Goal: Information Seeking & Learning: Learn about a topic

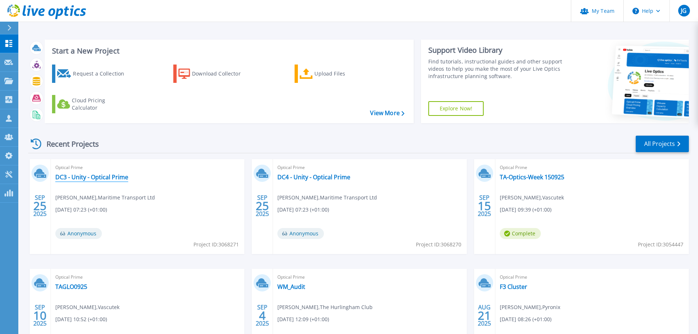
click at [105, 178] on link "DC3 - Unity - Optical Prime" at bounding box center [91, 176] width 73 height 7
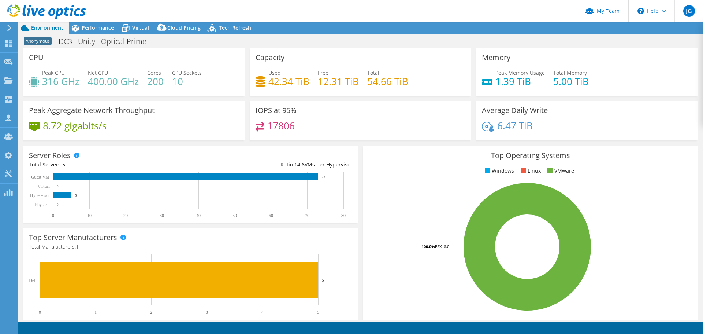
select select "USEast"
select select "GBP"
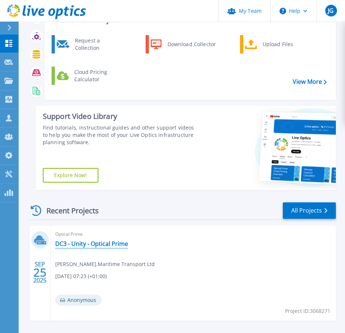
scroll to position [110, 0]
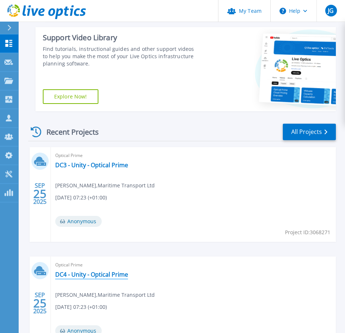
click at [81, 274] on link "DC4 - Unity - Optical Prime" at bounding box center [91, 274] width 73 height 7
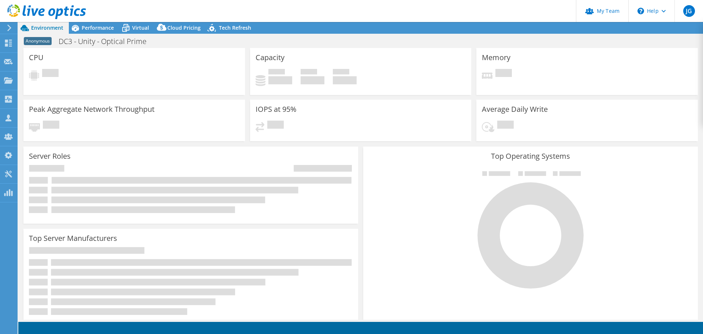
select select "USEast"
select select "GBP"
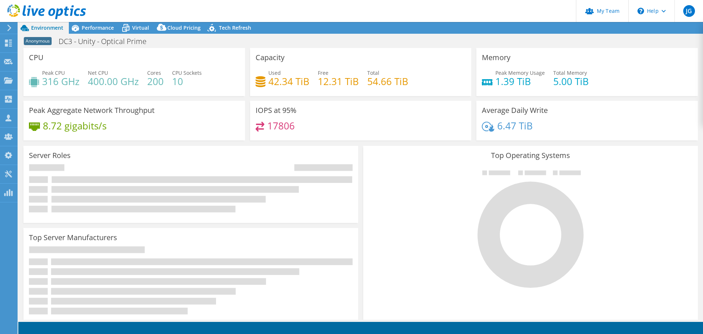
radio input "true"
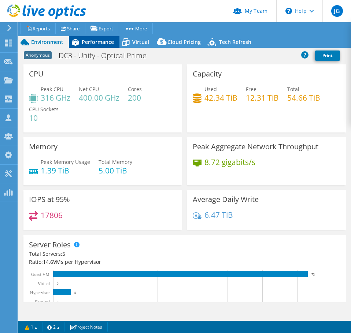
click at [97, 43] on span "Performance" at bounding box center [98, 41] width 32 height 7
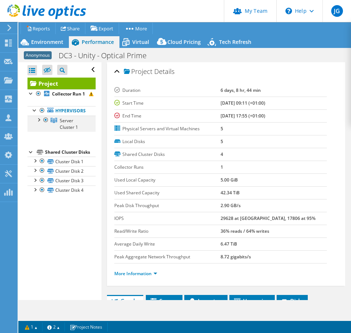
click at [41, 123] on div at bounding box center [38, 119] width 7 height 7
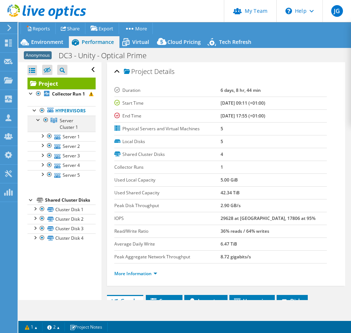
click at [41, 123] on div at bounding box center [38, 119] width 7 height 7
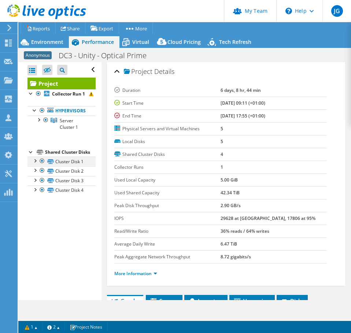
click at [33, 164] on div at bounding box center [34, 160] width 7 height 7
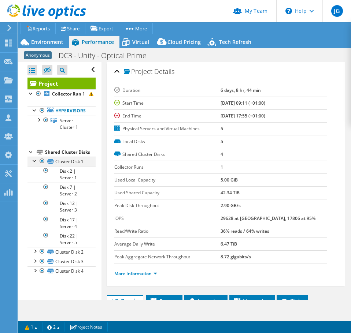
click at [33, 164] on div at bounding box center [34, 160] width 7 height 7
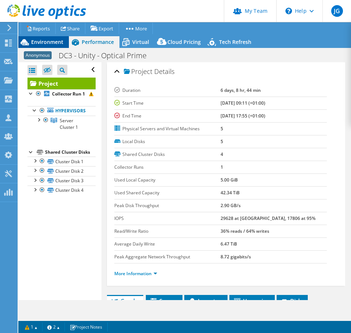
click at [41, 40] on span "Environment" at bounding box center [47, 41] width 32 height 7
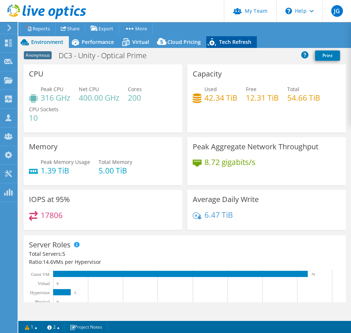
click at [227, 44] on span "Tech Refresh" at bounding box center [235, 41] width 32 height 7
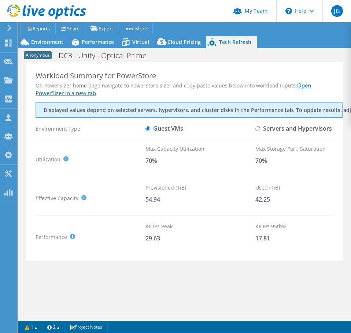
scroll to position [1, 0]
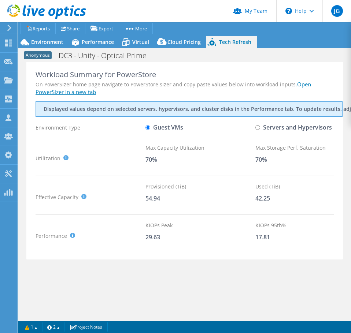
click at [259, 126] on input "Servers and Hypervisors" at bounding box center [257, 127] width 5 height 5
radio input "true"
click at [152, 129] on label "Guest VMs" at bounding box center [164, 127] width 38 height 13
click at [150, 129] on input "Guest VMs" at bounding box center [147, 127] width 5 height 5
radio input "true"
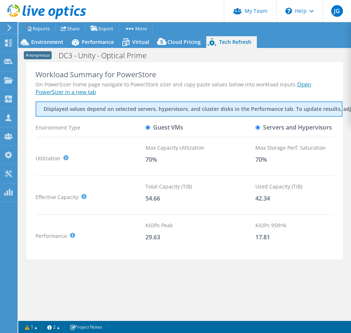
radio input "false"
click at [296, 85] on link "Open PowerSizer in a new tab" at bounding box center [173, 88] width 275 height 15
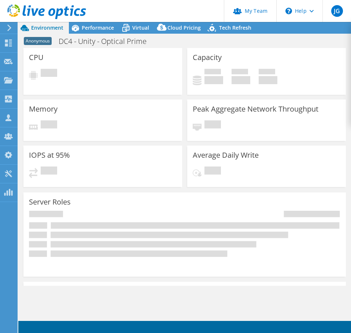
select select "EULondon"
select select "GBP"
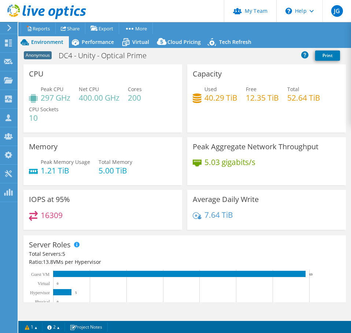
click at [133, 233] on div "Server Roles Physical Servers represent bare metal servers that were targets of…" at bounding box center [185, 277] width 328 height 89
click at [181, 230] on div "IOPS at 95% 16309" at bounding box center [103, 212] width 164 height 45
click at [181, 232] on div "IOPS at 95% 16309" at bounding box center [103, 212] width 164 height 45
click at [104, 44] on span "Performance" at bounding box center [98, 41] width 32 height 7
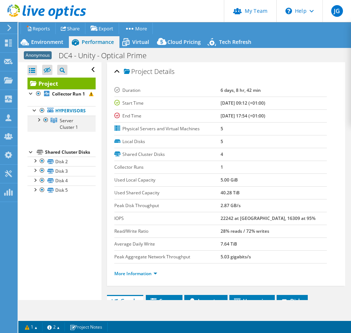
click at [39, 123] on div at bounding box center [38, 119] width 7 height 7
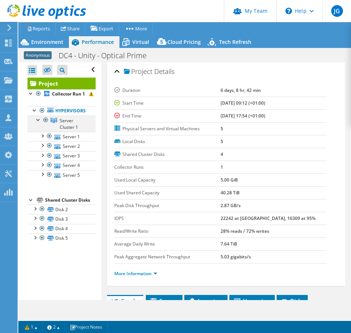
click at [39, 123] on div at bounding box center [38, 119] width 7 height 7
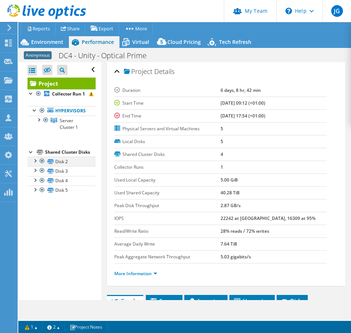
click at [34, 164] on div at bounding box center [34, 160] width 7 height 7
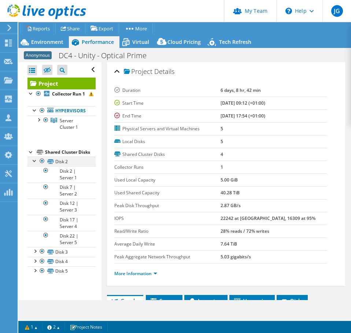
click at [35, 164] on div at bounding box center [34, 160] width 7 height 7
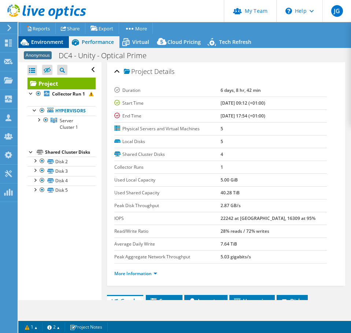
click at [45, 42] on span "Environment" at bounding box center [47, 41] width 32 height 7
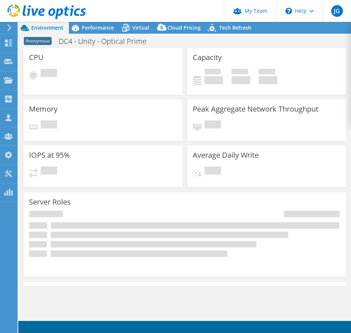
select select "USD"
select select "EULondon"
select select "GBP"
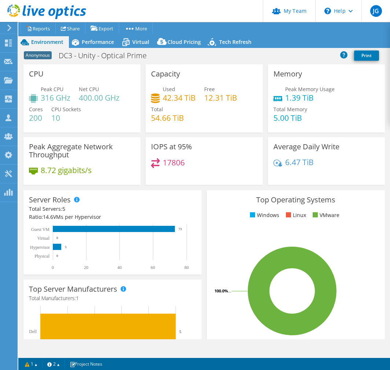
select select "USEast"
select select "GBP"
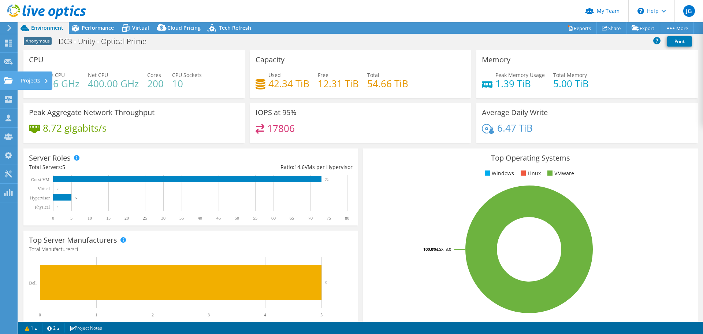
click at [6, 81] on use at bounding box center [8, 80] width 9 height 6
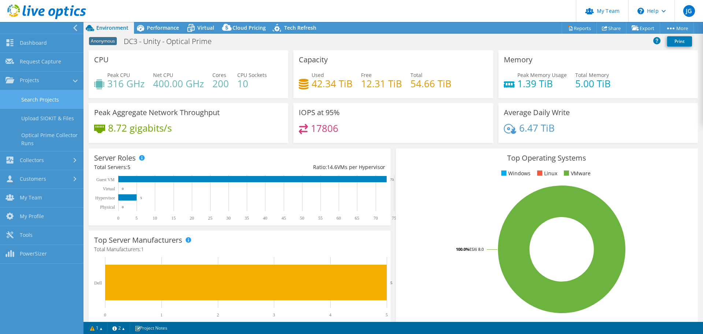
click at [33, 97] on link "Search Projects" at bounding box center [42, 99] width 84 height 19
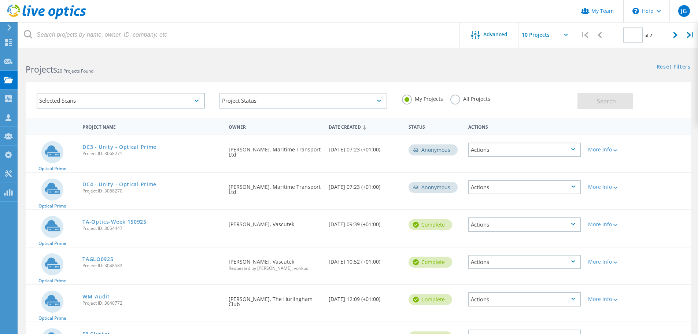
type input "1"
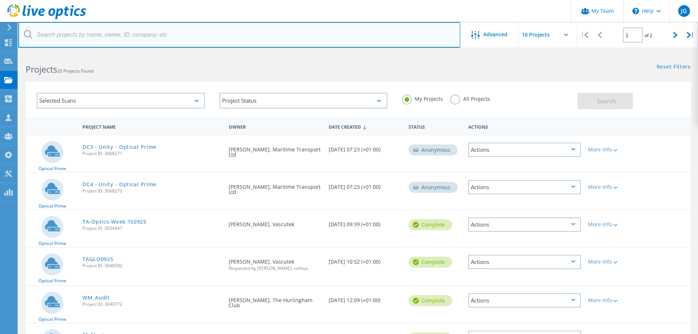
click at [79, 41] on input "text" at bounding box center [239, 35] width 442 height 26
type input "BGS"
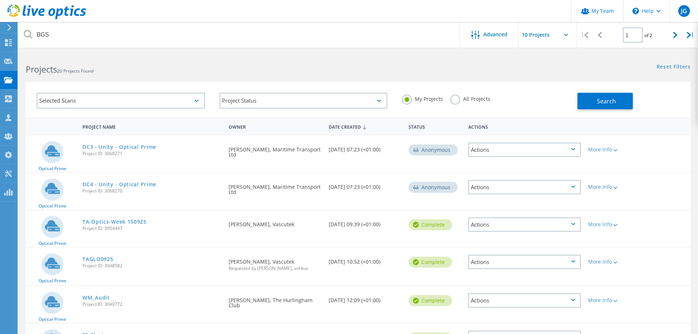
click at [459, 101] on label "All Projects" at bounding box center [470, 98] width 40 height 7
click at [0, 0] on input "All Projects" at bounding box center [0, 0] width 0 height 0
click at [606, 102] on span "Search" at bounding box center [606, 101] width 19 height 8
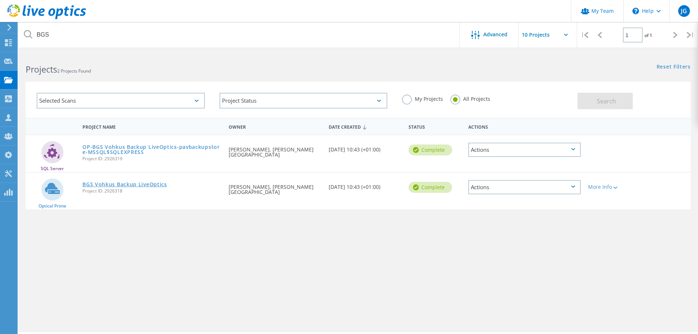
click at [136, 185] on link "BGS Vohkus Backup LiveOptics" at bounding box center [124, 184] width 85 height 5
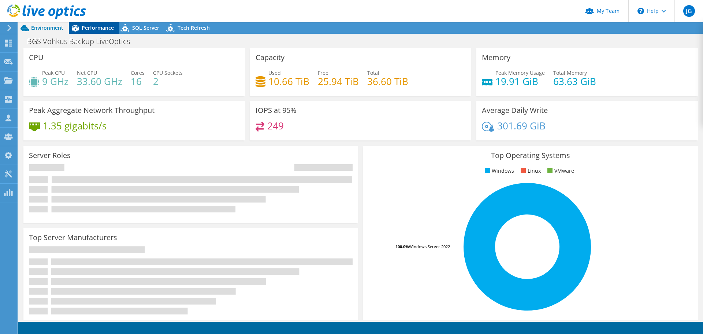
click at [103, 27] on span "Performance" at bounding box center [98, 27] width 32 height 7
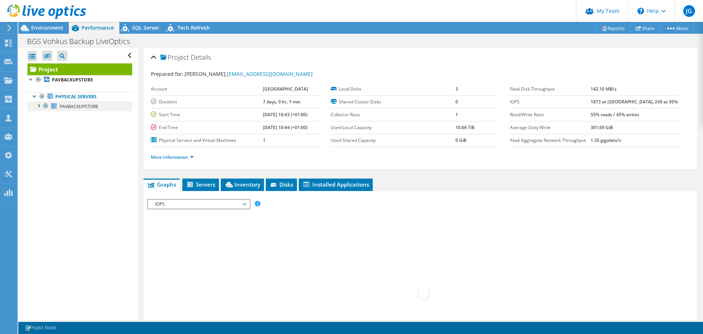
click at [40, 106] on div at bounding box center [38, 104] width 7 height 7
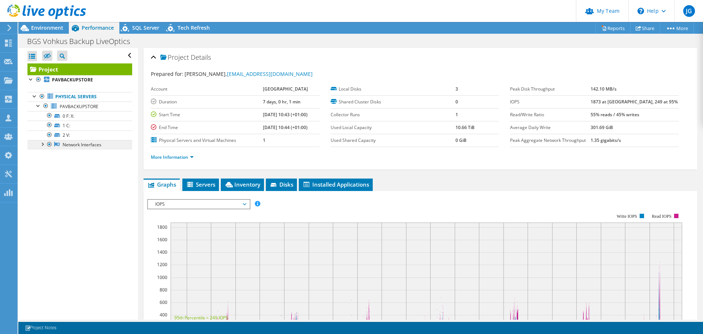
drag, startPoint x: 66, startPoint y: 144, endPoint x: 60, endPoint y: 144, distance: 5.9
click at [66, 144] on link "Network Interfaces" at bounding box center [79, 145] width 105 height 10
click at [42, 143] on div at bounding box center [41, 143] width 7 height 7
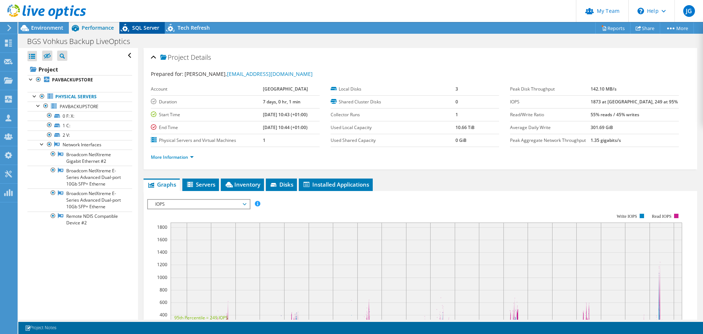
click at [127, 28] on icon at bounding box center [125, 28] width 8 height 8
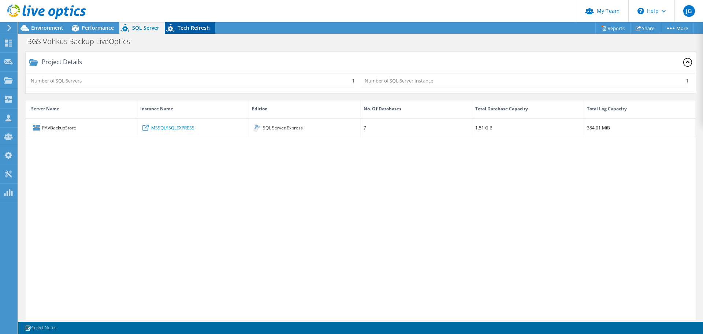
click at [187, 26] on span "Tech Refresh" at bounding box center [194, 27] width 32 height 7
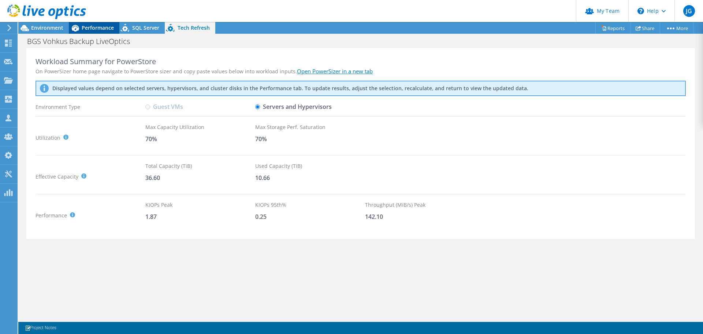
click at [93, 25] on span "Performance" at bounding box center [98, 27] width 32 height 7
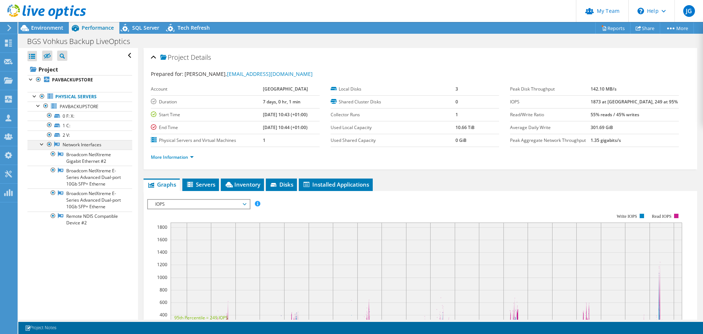
click at [41, 143] on div at bounding box center [41, 143] width 7 height 7
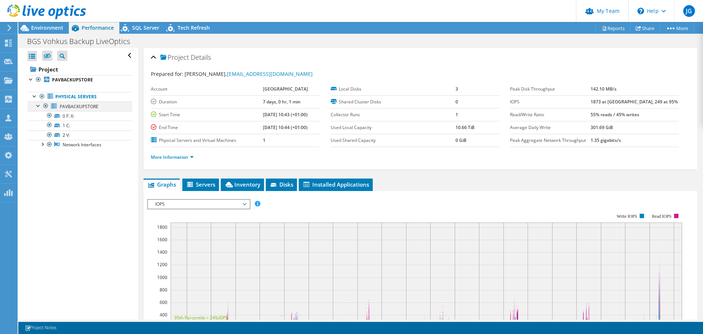
click at [39, 106] on div at bounding box center [38, 104] width 7 height 7
click at [207, 182] on span "Servers" at bounding box center [200, 184] width 29 height 7
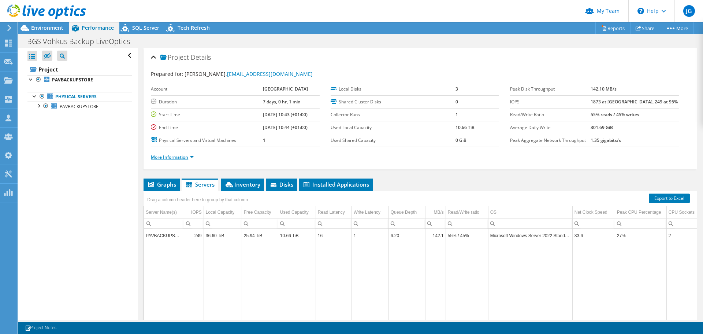
click at [182, 159] on link "More Information" at bounding box center [172, 157] width 43 height 6
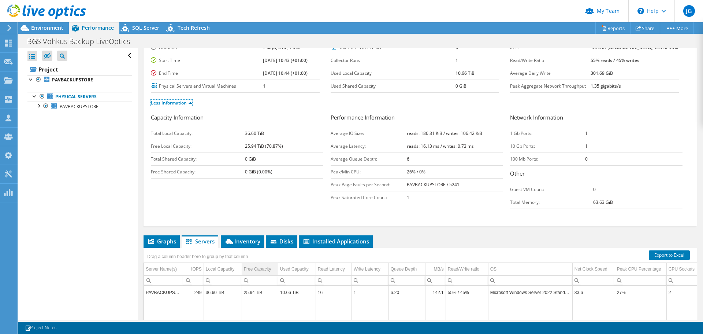
scroll to position [110, 0]
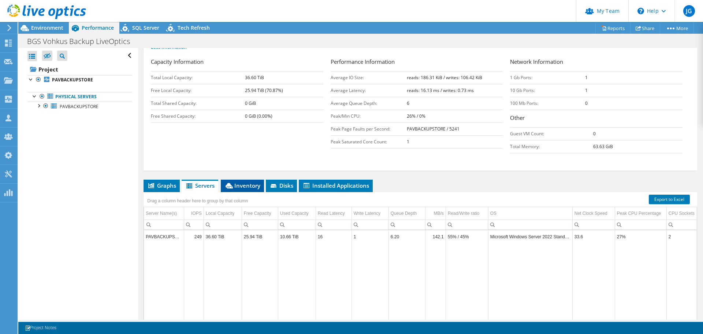
click at [249, 188] on span "Inventory" at bounding box center [243, 185] width 36 height 7
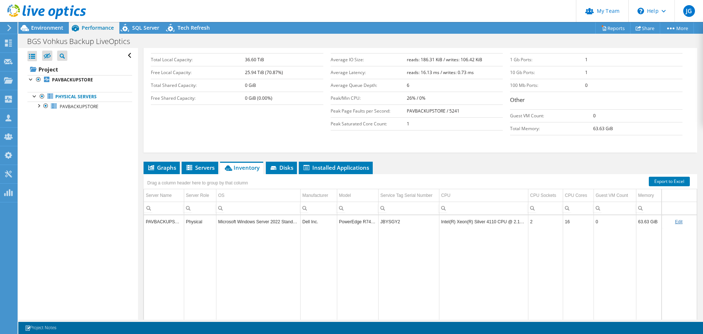
scroll to position [166, 0]
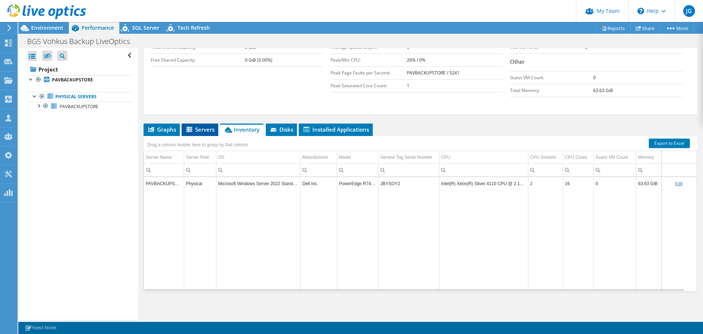
click at [202, 130] on span "Servers" at bounding box center [199, 129] width 29 height 7
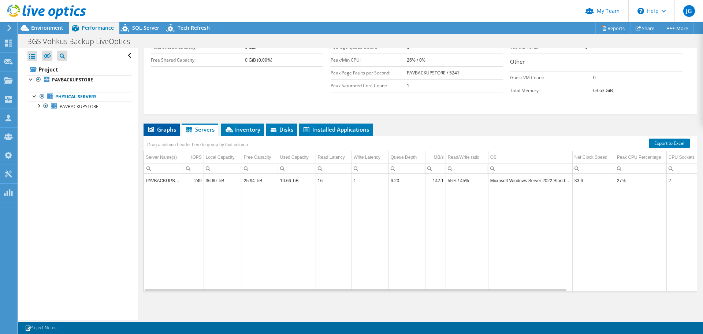
click at [161, 132] on span "Graphs" at bounding box center [161, 129] width 29 height 7
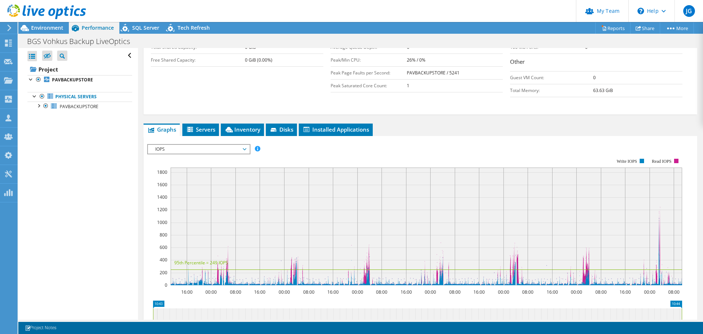
click at [199, 149] on span "IOPS" at bounding box center [199, 149] width 94 height 9
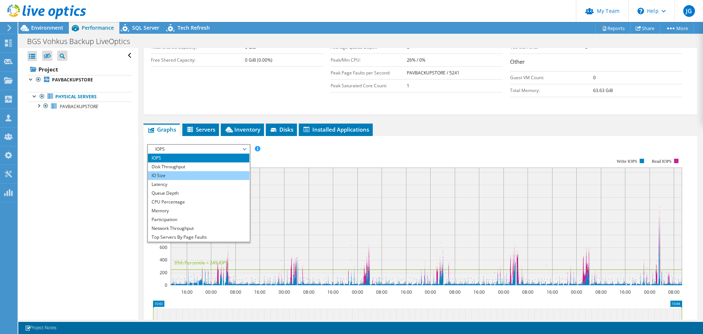
click at [195, 175] on li "IO Size" at bounding box center [198, 175] width 101 height 9
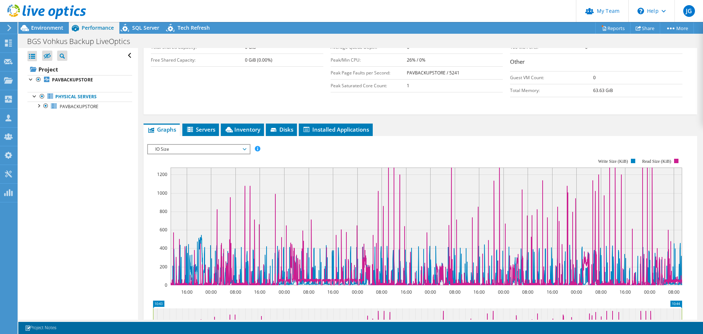
click at [226, 149] on span "IO Size" at bounding box center [199, 149] width 94 height 9
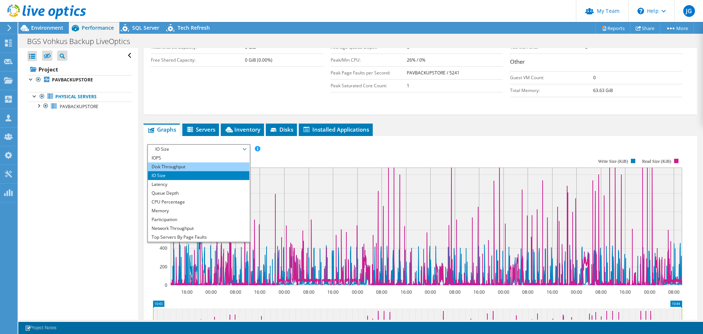
click at [199, 166] on li "Disk Throughput" at bounding box center [198, 166] width 101 height 9
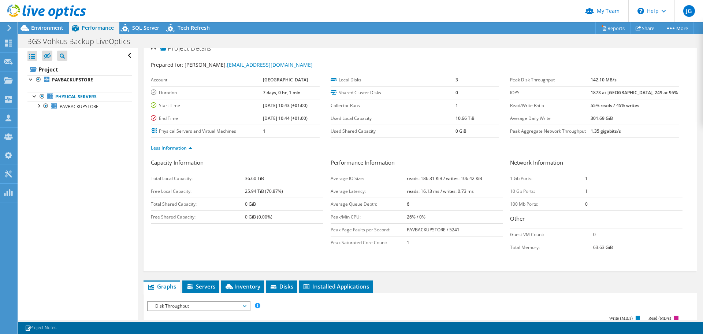
scroll to position [0, 0]
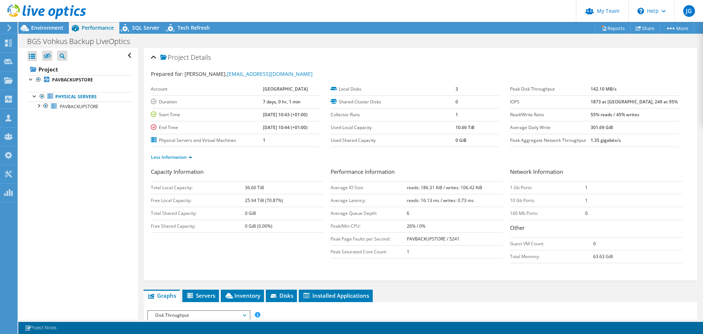
click at [326, 170] on div "Capacity Information Total Local Capacity: 36.60 TiB Free Local Capacity: 25.94…" at bounding box center [241, 199] width 180 height 65
drag, startPoint x: 330, startPoint y: 171, endPoint x: 388, endPoint y: 173, distance: 57.9
click at [388, 173] on h3 "Performance Information" at bounding box center [417, 172] width 173 height 10
click at [399, 173] on h3 "Performance Information" at bounding box center [417, 172] width 173 height 10
click at [394, 172] on h3 "Performance Information" at bounding box center [417, 172] width 173 height 10
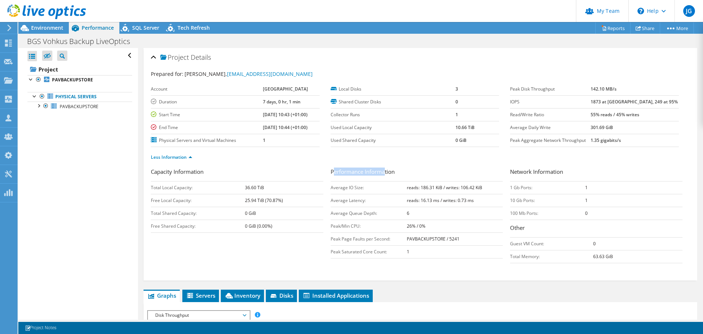
drag, startPoint x: 333, startPoint y: 171, endPoint x: 386, endPoint y: 176, distance: 54.0
click at [384, 177] on h3 "Performance Information" at bounding box center [417, 172] width 173 height 10
click at [395, 173] on h3 "Performance Information" at bounding box center [417, 172] width 173 height 10
drag, startPoint x: 329, startPoint y: 170, endPoint x: 395, endPoint y: 171, distance: 65.2
click at [395, 171] on h3 "Performance Information" at bounding box center [417, 172] width 173 height 10
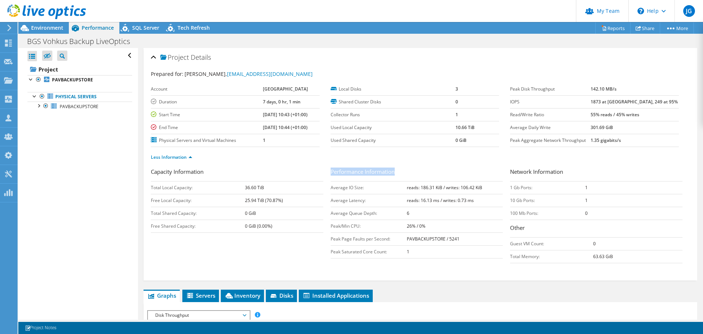
click at [410, 171] on h3 "Performance Information" at bounding box center [417, 172] width 173 height 10
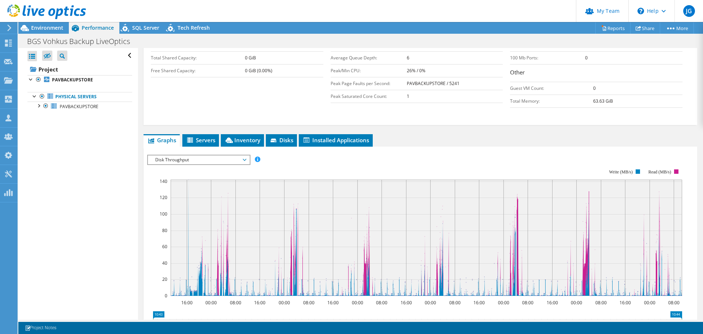
scroll to position [110, 0]
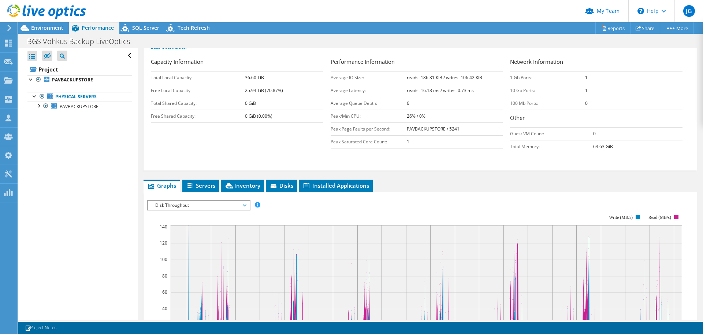
click at [193, 206] on span "Disk Throughput" at bounding box center [199, 205] width 94 height 9
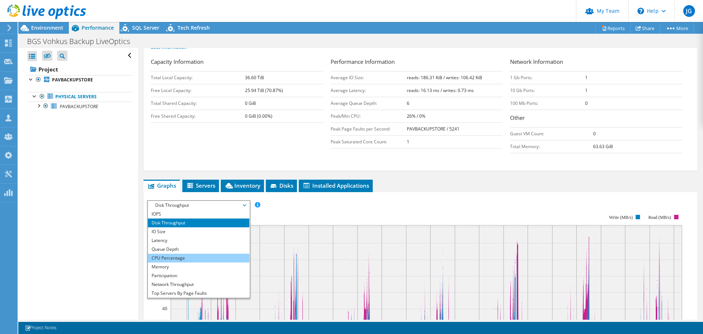
click at [175, 257] on li "CPU Percentage" at bounding box center [198, 258] width 101 height 9
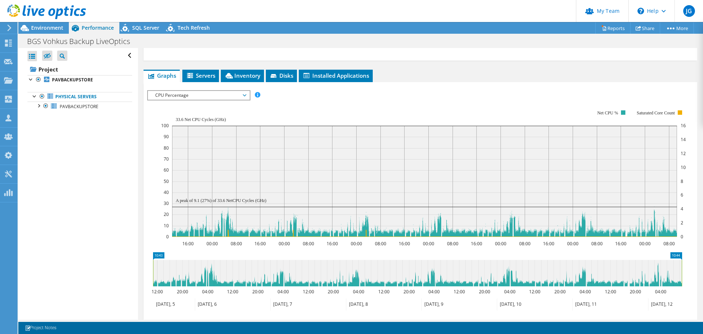
scroll to position [256, 0]
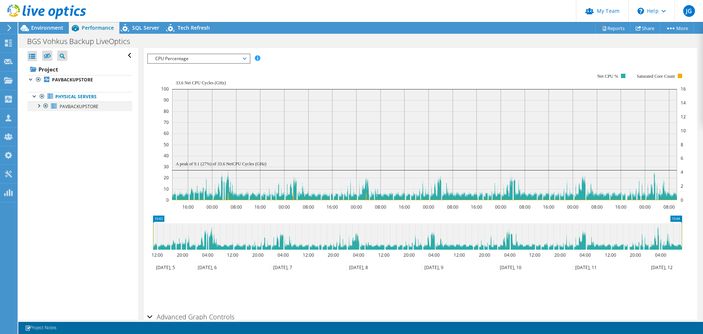
click at [39, 107] on div at bounding box center [38, 104] width 7 height 7
click at [37, 104] on div at bounding box center [38, 104] width 7 height 7
click at [72, 104] on span "PAVBACKUPSTORE" at bounding box center [79, 106] width 39 height 6
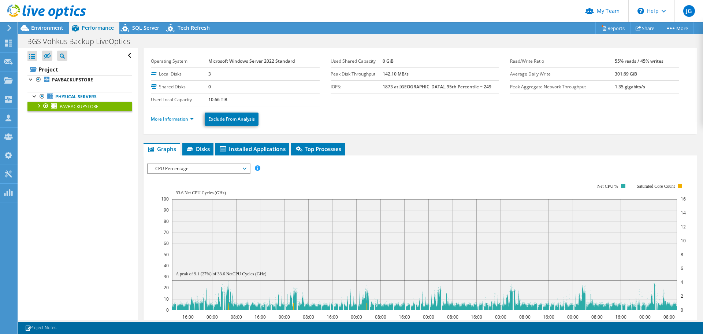
scroll to position [0, 0]
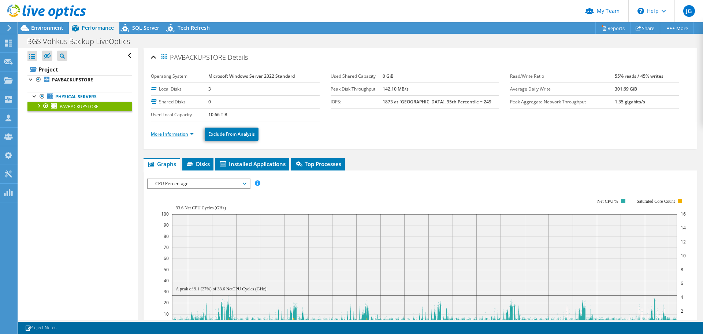
click at [188, 133] on link "More Information" at bounding box center [172, 134] width 43 height 6
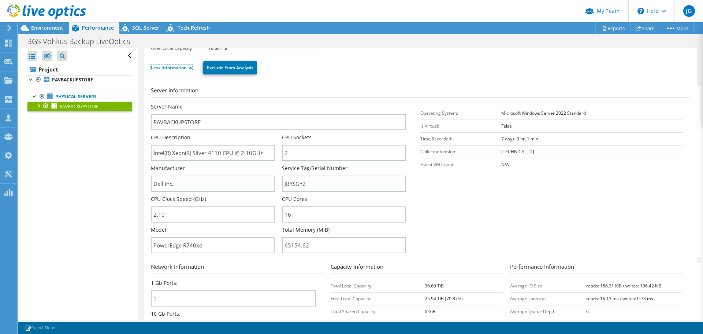
scroll to position [73, 0]
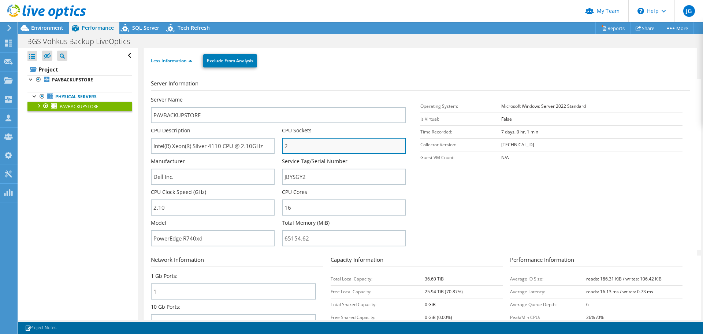
drag, startPoint x: 288, startPoint y: 146, endPoint x: 282, endPoint y: 146, distance: 5.9
click at [282, 146] on input "2" at bounding box center [344, 146] width 124 height 16
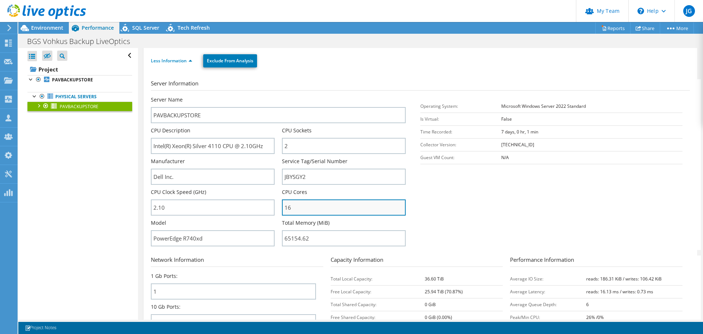
click at [289, 205] on input "16" at bounding box center [344, 207] width 124 height 16
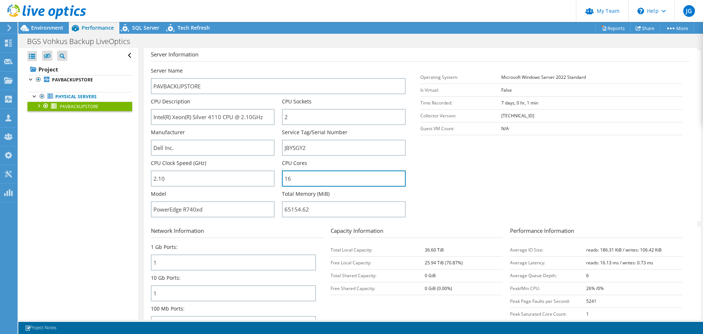
scroll to position [110, 0]
